Goal: Navigation & Orientation: Find specific page/section

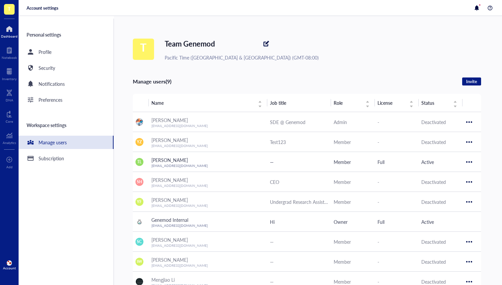
click at [6, 30] on div at bounding box center [9, 29] width 17 height 11
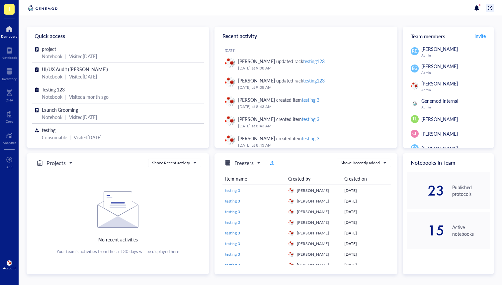
click at [492, 7] on div at bounding box center [490, 8] width 8 height 8
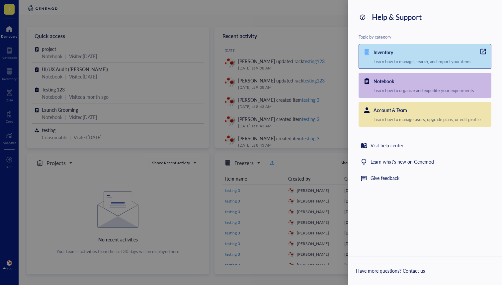
click at [394, 65] on div "Inventory Learn how to manage, search, and import your items" at bounding box center [433, 56] width 118 height 24
click at [409, 97] on div "Notebook Learn how to organize and expedite your experiments" at bounding box center [433, 85] width 118 height 24
click at [403, 116] on div "Account & Team" at bounding box center [433, 109] width 118 height 14
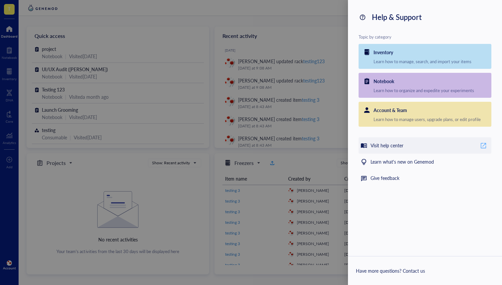
click at [381, 146] on div "Visit help center" at bounding box center [387, 145] width 33 height 8
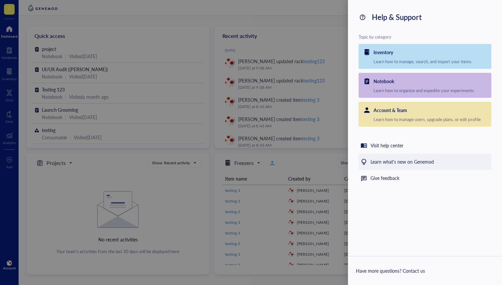
click at [395, 160] on div "Learn what's new on Genemod" at bounding box center [402, 162] width 63 height 8
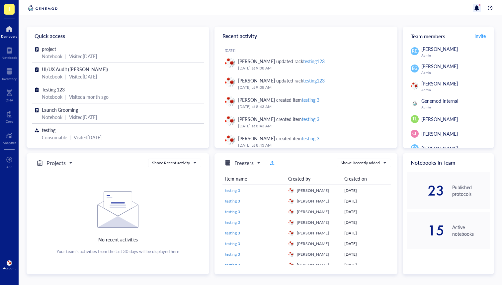
click at [478, 7] on div at bounding box center [477, 8] width 8 height 8
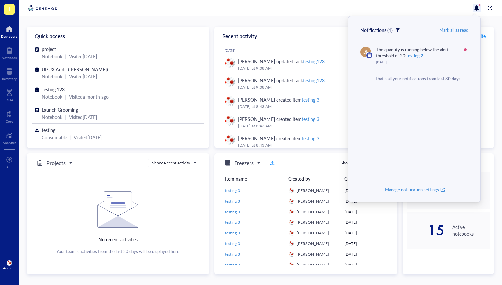
click at [496, 13] on div at bounding box center [261, 8] width 484 height 16
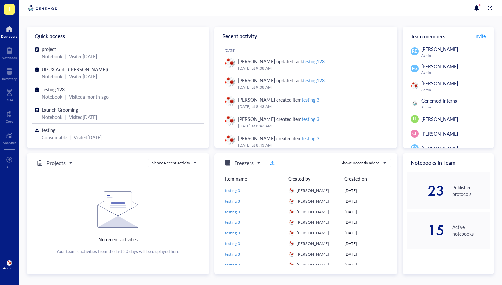
click at [491, 3] on div at bounding box center [261, 8] width 484 height 16
click at [491, 6] on div at bounding box center [490, 8] width 8 height 8
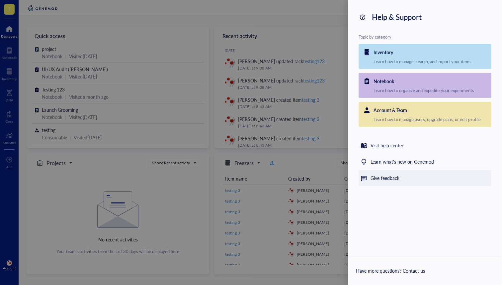
click at [381, 182] on div "Give feedback" at bounding box center [385, 178] width 29 height 8
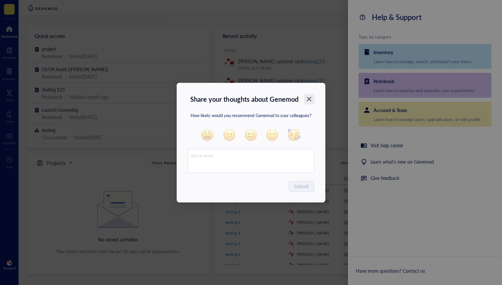
click at [309, 101] on icon "Close" at bounding box center [309, 99] width 6 height 6
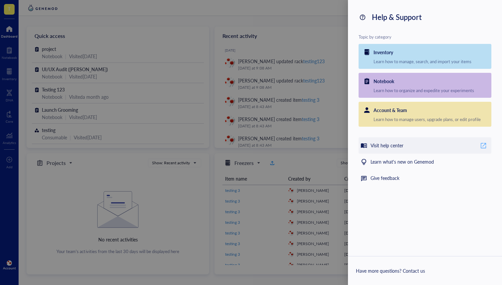
click at [432, 144] on div "Visit help center" at bounding box center [425, 145] width 133 height 16
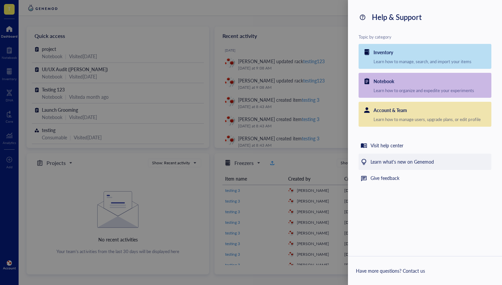
click at [416, 164] on div "Learn what's new on Genemod" at bounding box center [402, 162] width 63 height 8
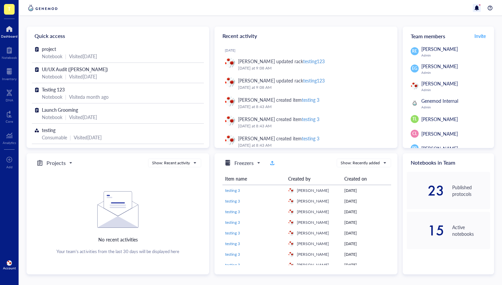
click at [479, 7] on div at bounding box center [477, 8] width 8 height 8
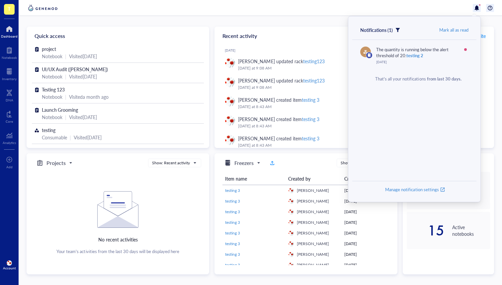
click at [491, 9] on div at bounding box center [490, 8] width 8 height 8
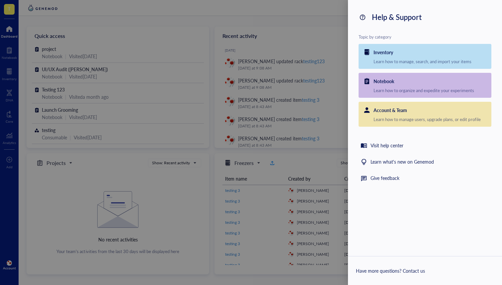
click at [66, 62] on div at bounding box center [251, 142] width 502 height 285
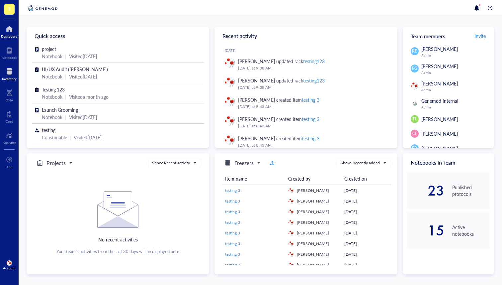
click at [8, 66] on div "Inventory" at bounding box center [9, 73] width 19 height 19
click at [487, 8] on div at bounding box center [490, 8] width 8 height 8
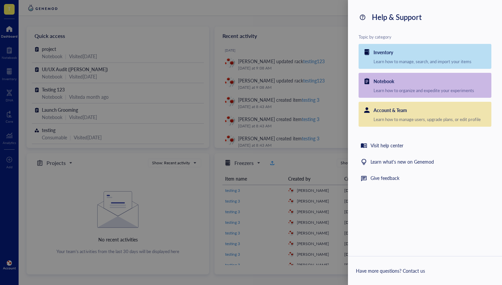
click at [235, 145] on div at bounding box center [251, 142] width 502 height 285
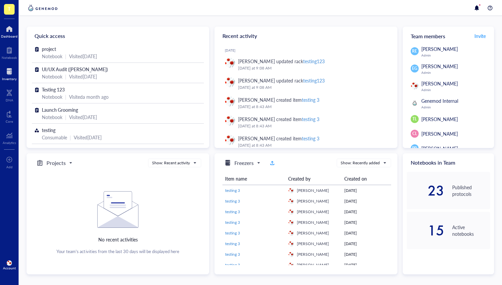
click at [16, 72] on div at bounding box center [9, 71] width 15 height 11
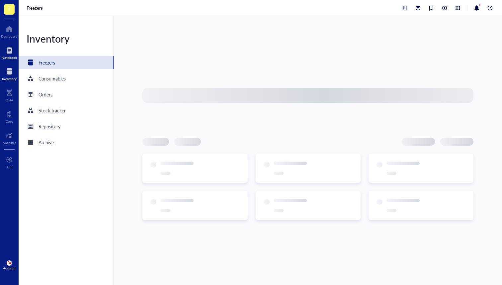
click at [11, 48] on div at bounding box center [9, 50] width 15 height 11
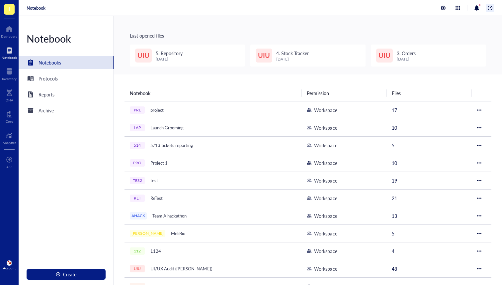
click at [489, 8] on div at bounding box center [490, 8] width 8 height 8
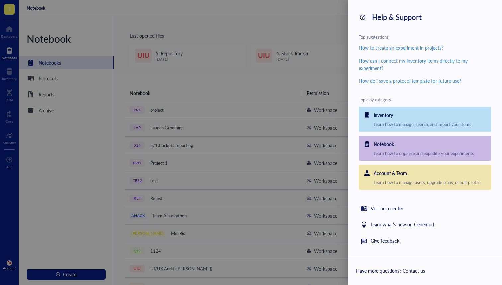
click at [263, 93] on div at bounding box center [251, 142] width 502 height 285
